Goal: Navigation & Orientation: Find specific page/section

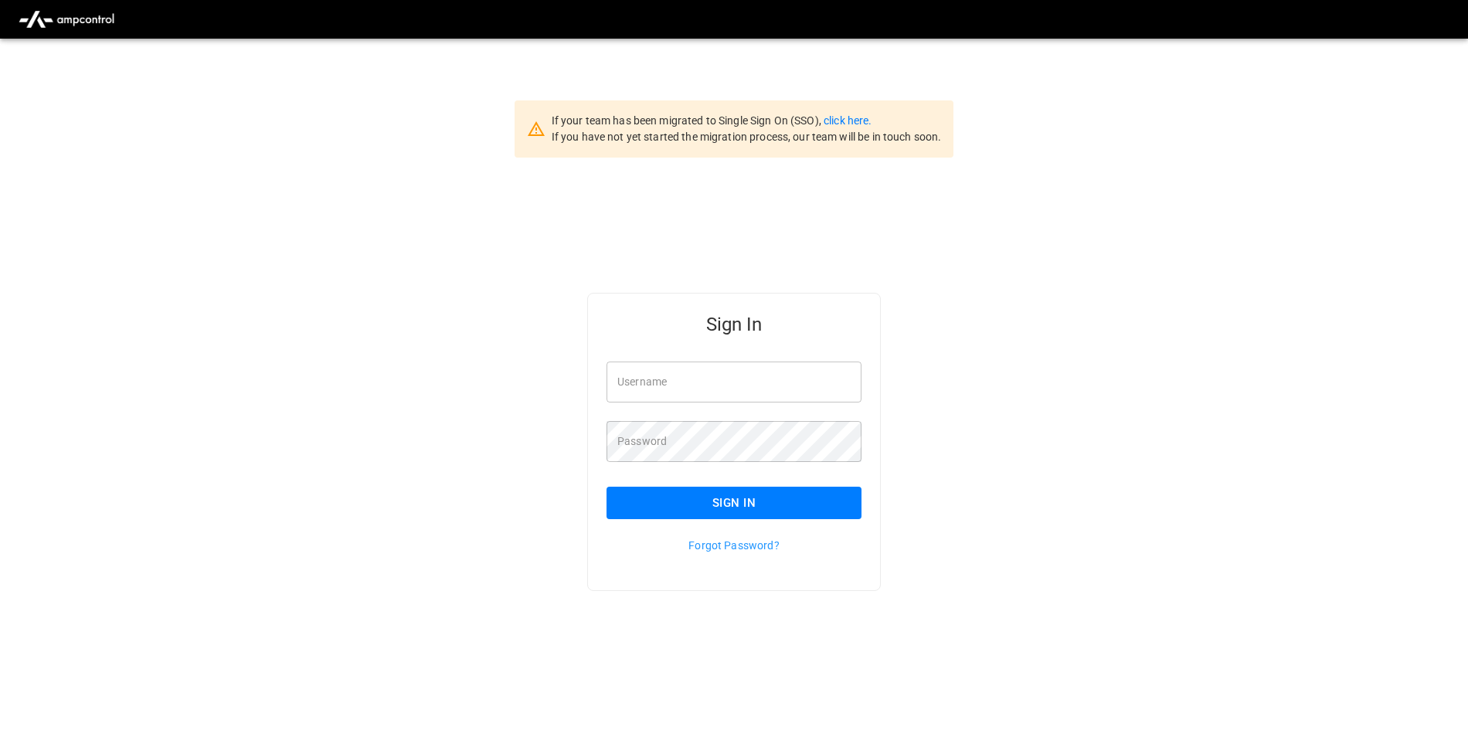
type input "**********"
click at [851, 124] on link "click here." at bounding box center [848, 120] width 48 height 12
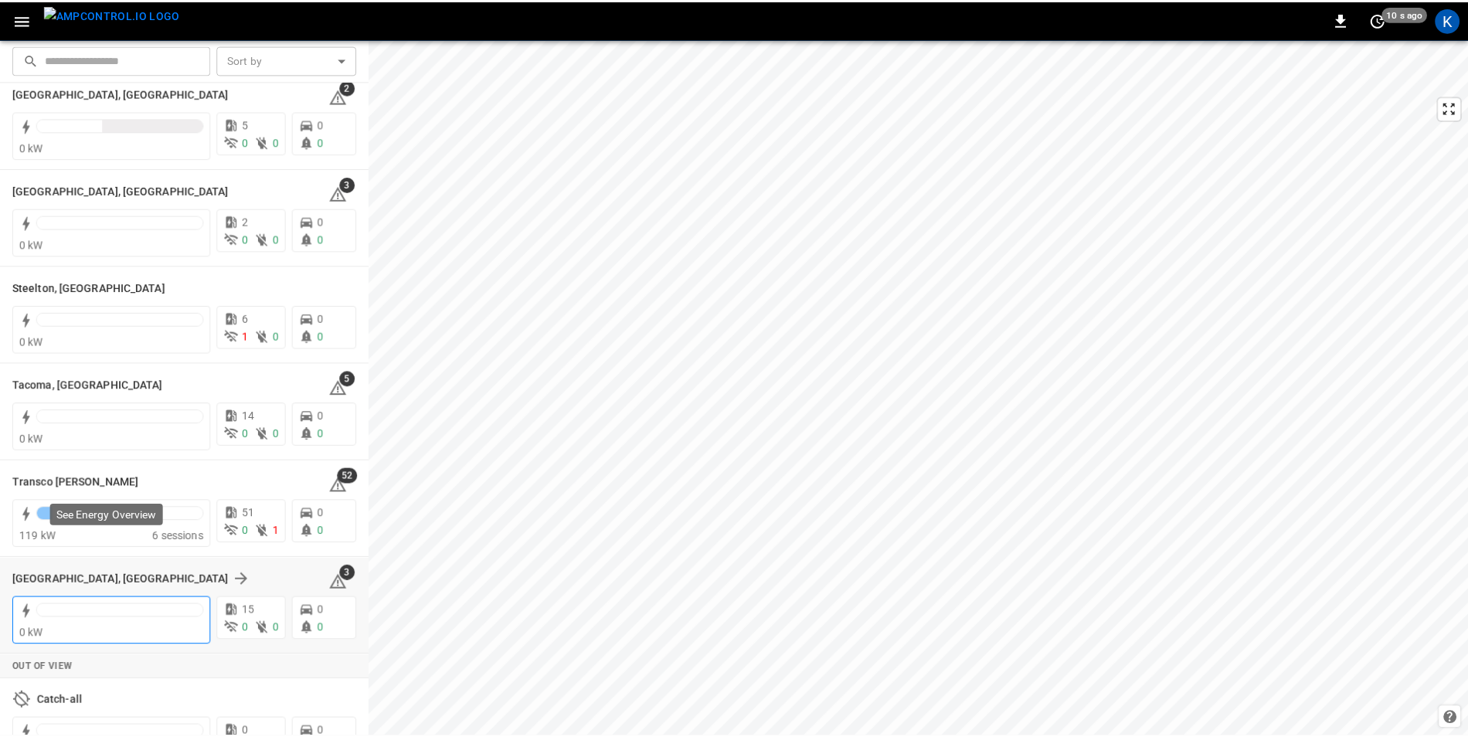
scroll to position [1807, 0]
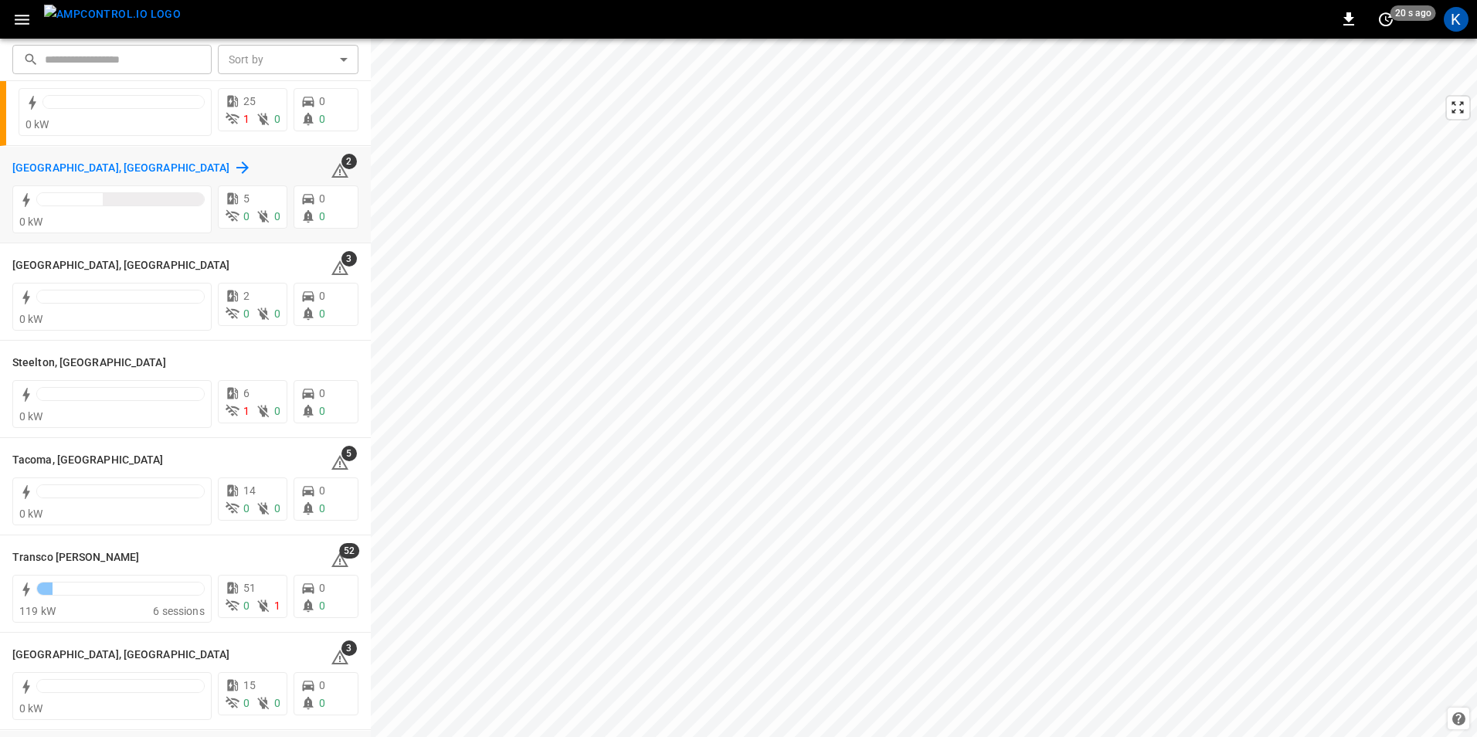
click at [45, 168] on h6 "[GEOGRAPHIC_DATA], [GEOGRAPHIC_DATA]" at bounding box center [121, 168] width 218 height 17
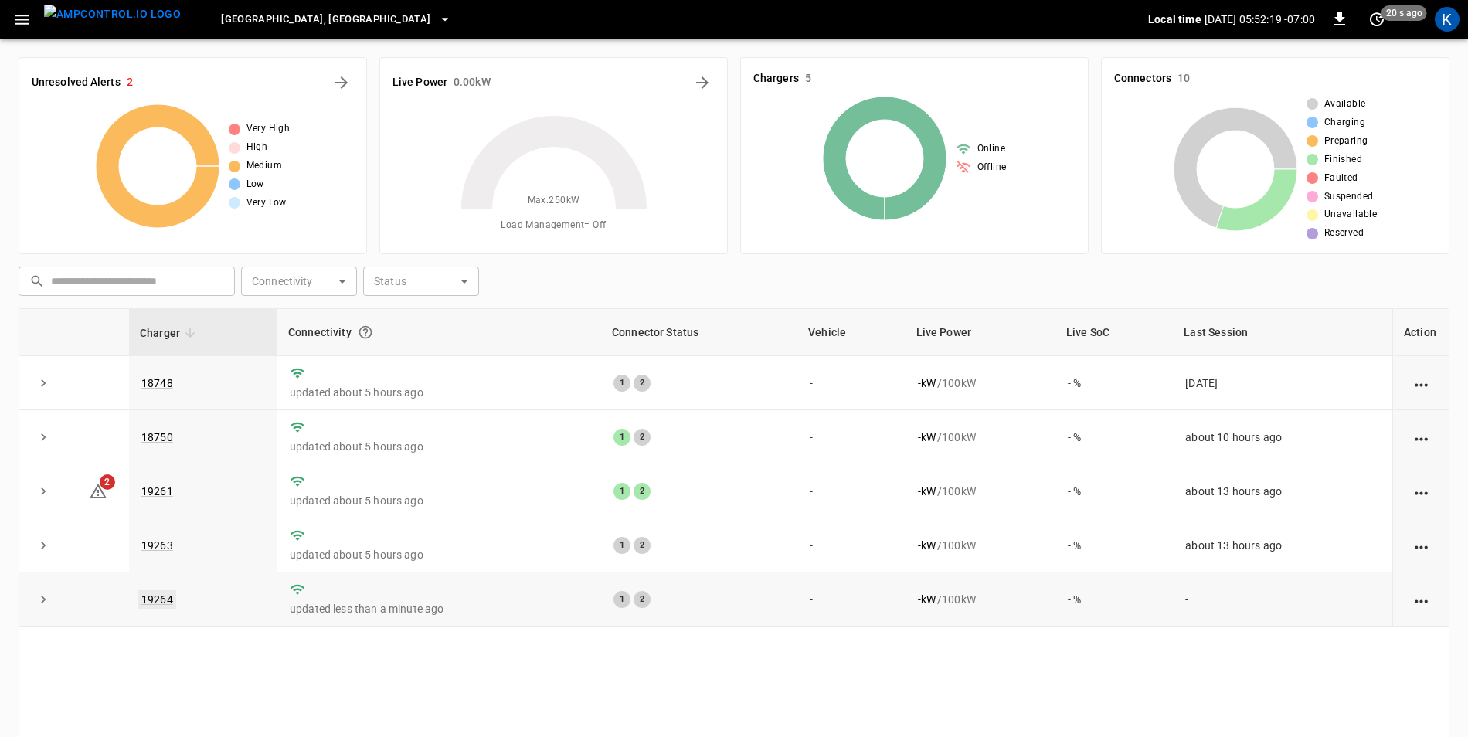
click at [159, 603] on link "19264" at bounding box center [157, 599] width 38 height 19
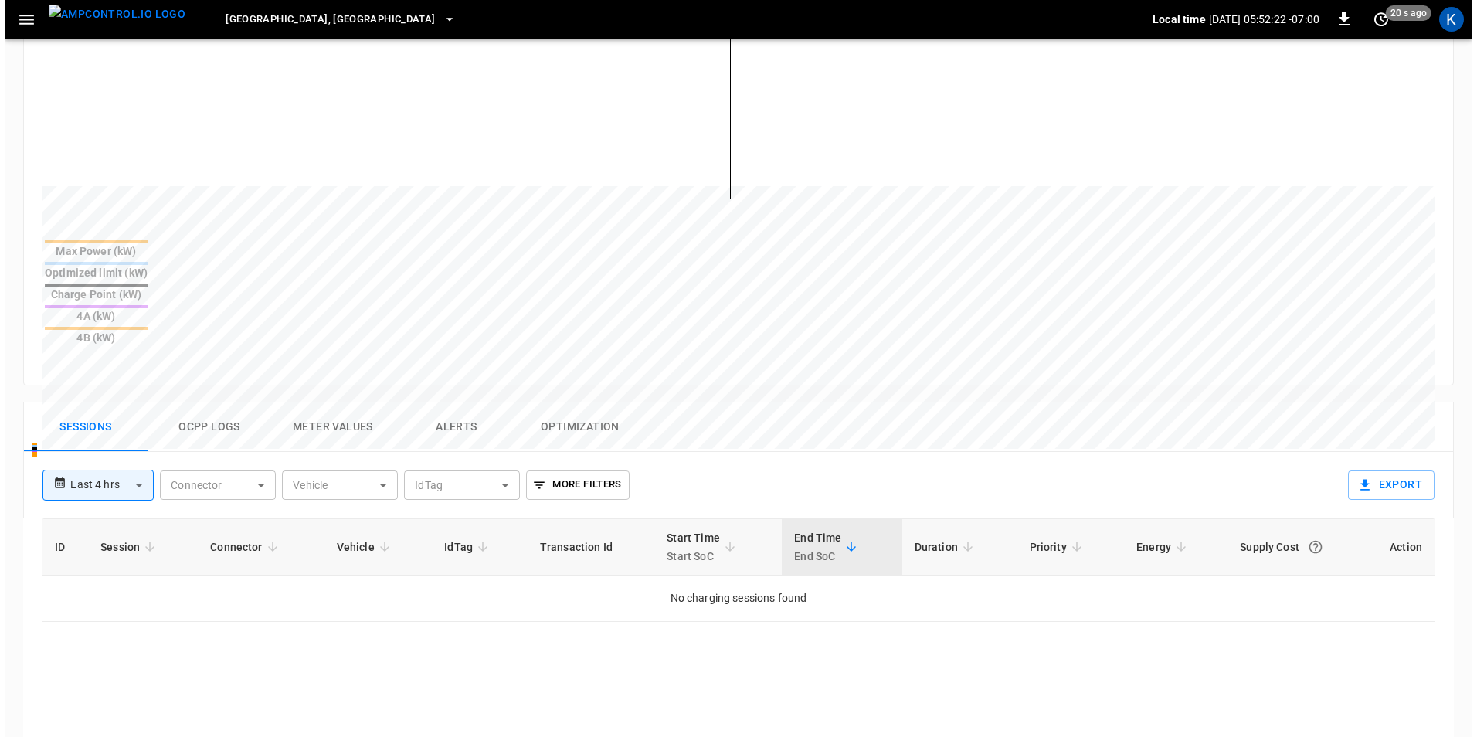
scroll to position [541, 0]
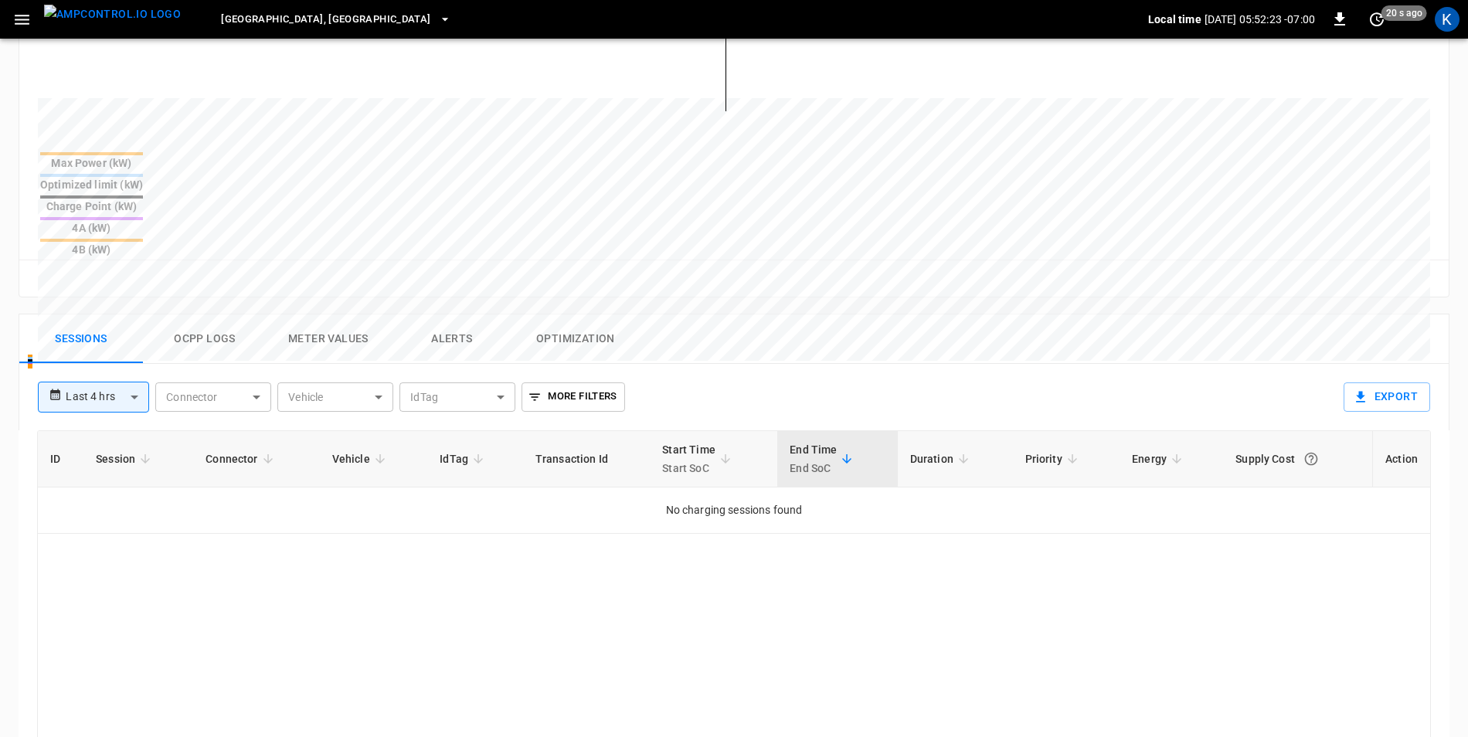
click at [209, 314] on button "Ocpp logs" at bounding box center [205, 338] width 124 height 49
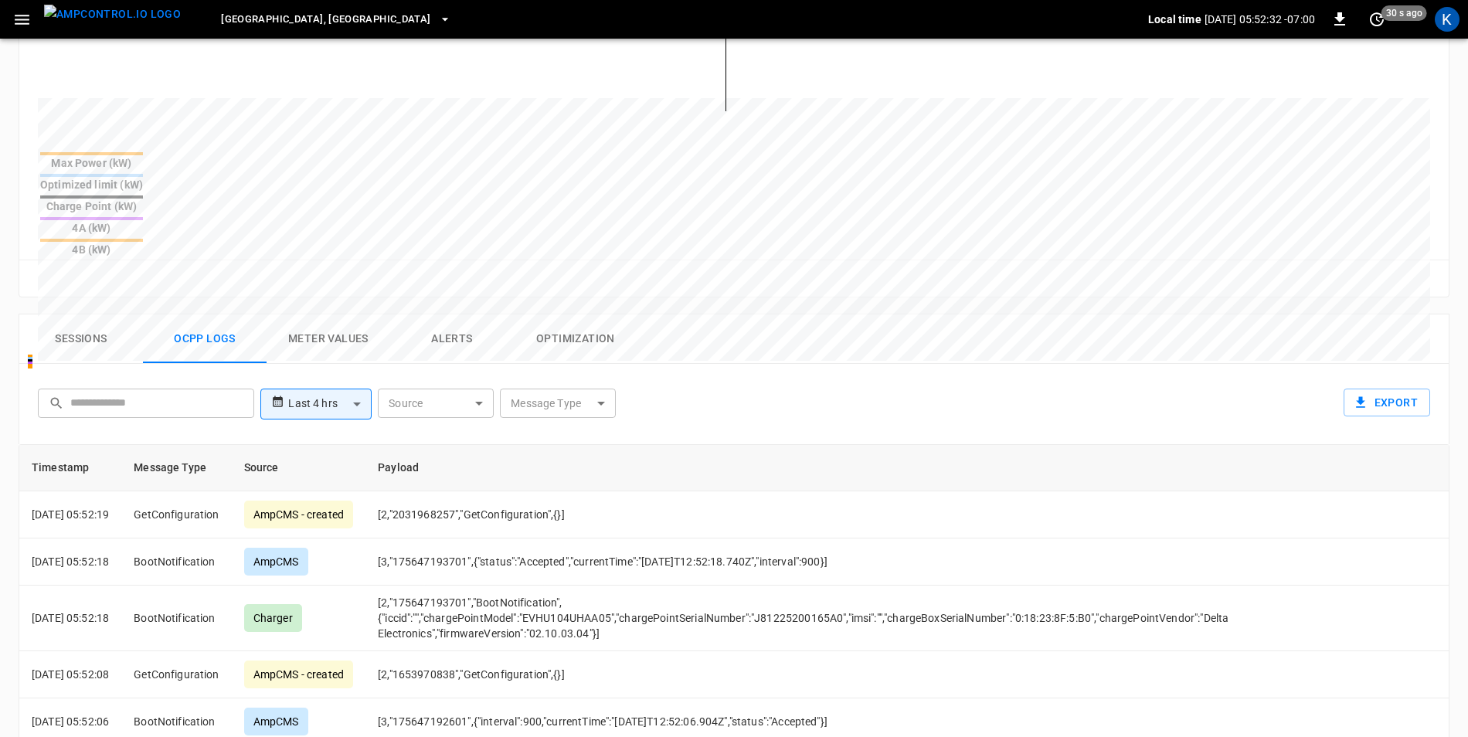
click at [7, 19] on button "button" at bounding box center [22, 19] width 32 height 29
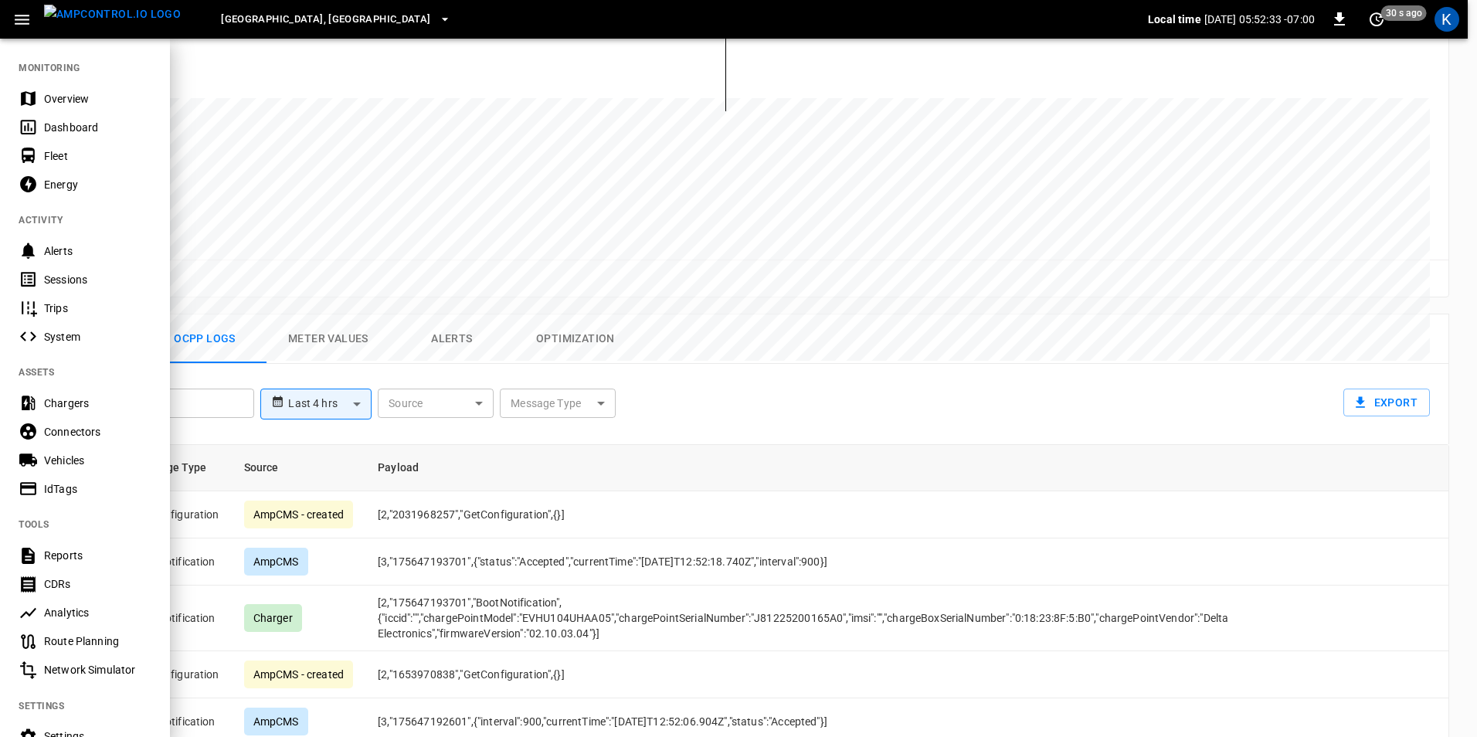
click at [48, 97] on div "Overview" at bounding box center [97, 98] width 107 height 15
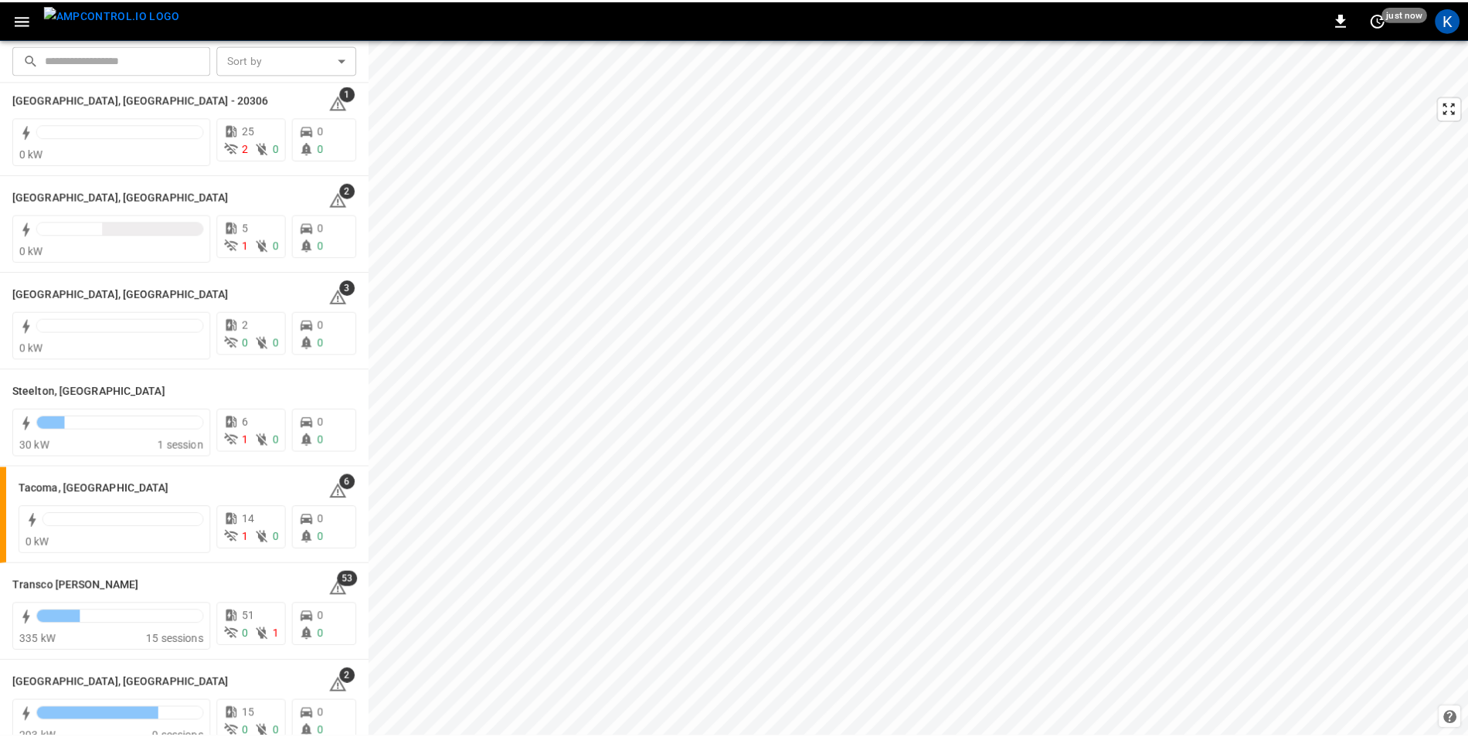
scroll to position [1812, 0]
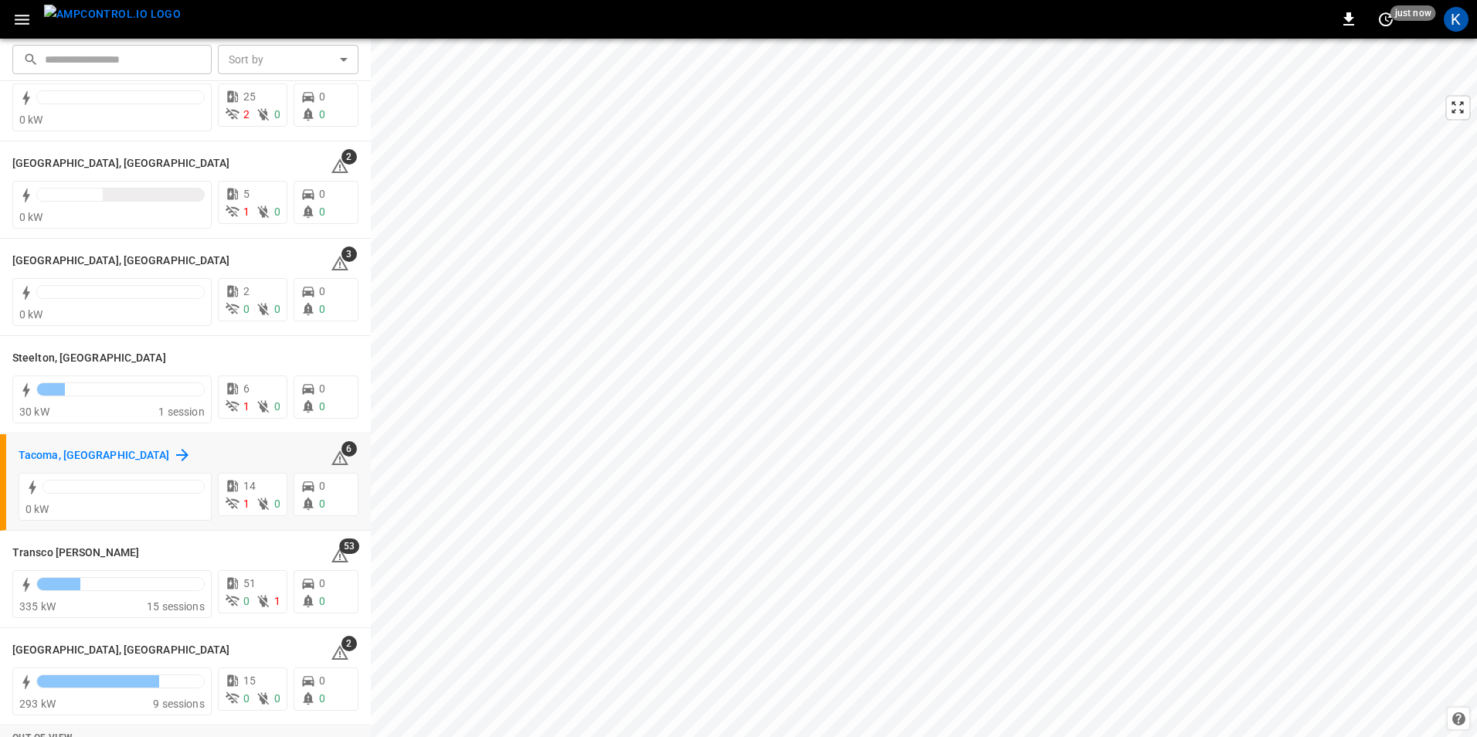
click at [55, 457] on h6 "Tacoma, [GEOGRAPHIC_DATA]" at bounding box center [94, 455] width 151 height 17
